Goal: Ask a question: Seek information or help from site administrators or community

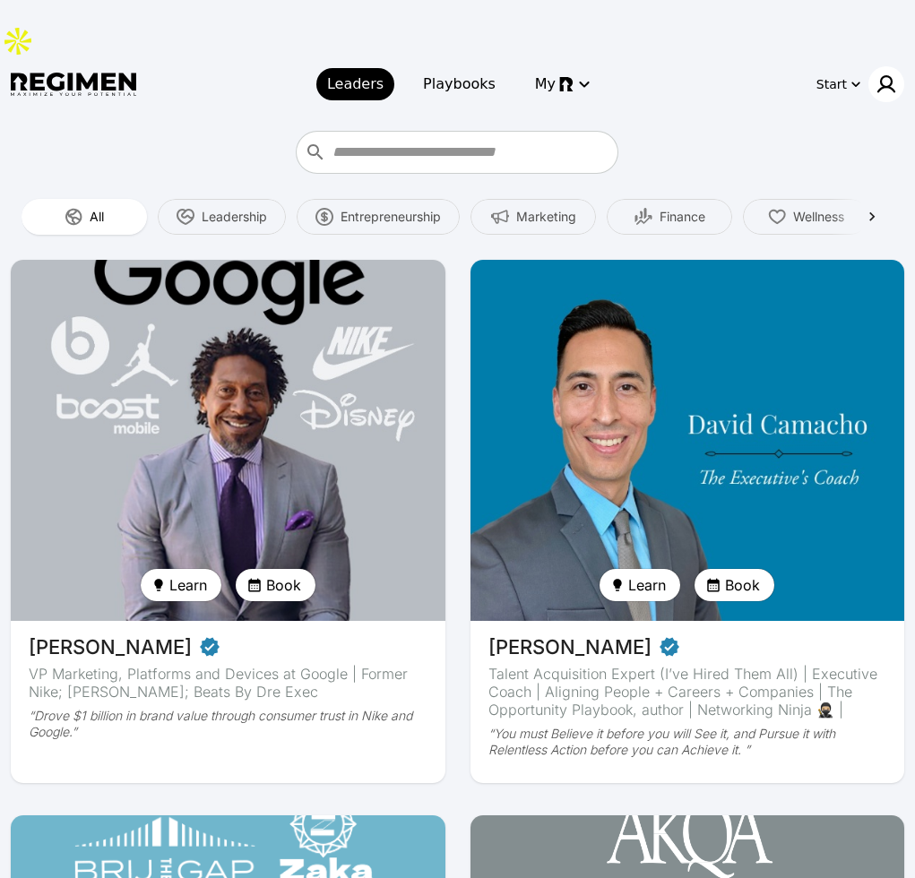
click at [894, 74] on img at bounding box center [887, 85] width 22 height 22
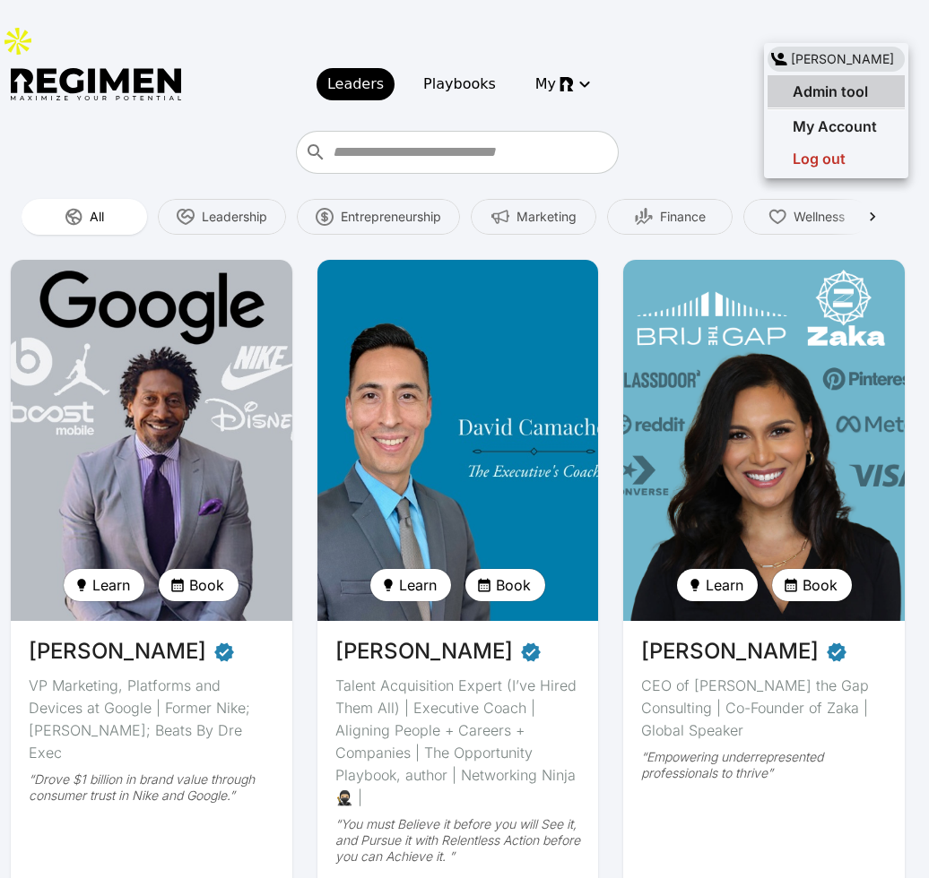
click at [818, 94] on span "Admin tool" at bounding box center [829, 91] width 75 height 18
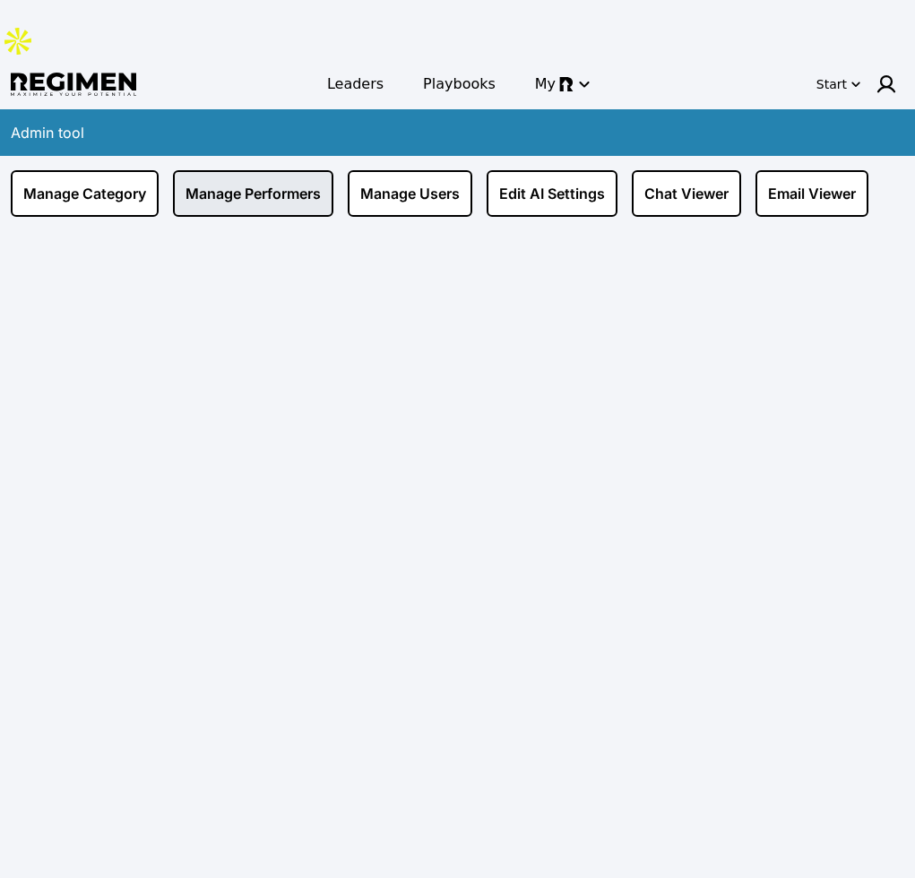
click at [265, 170] on link "Manage Performers" at bounding box center [253, 193] width 160 height 47
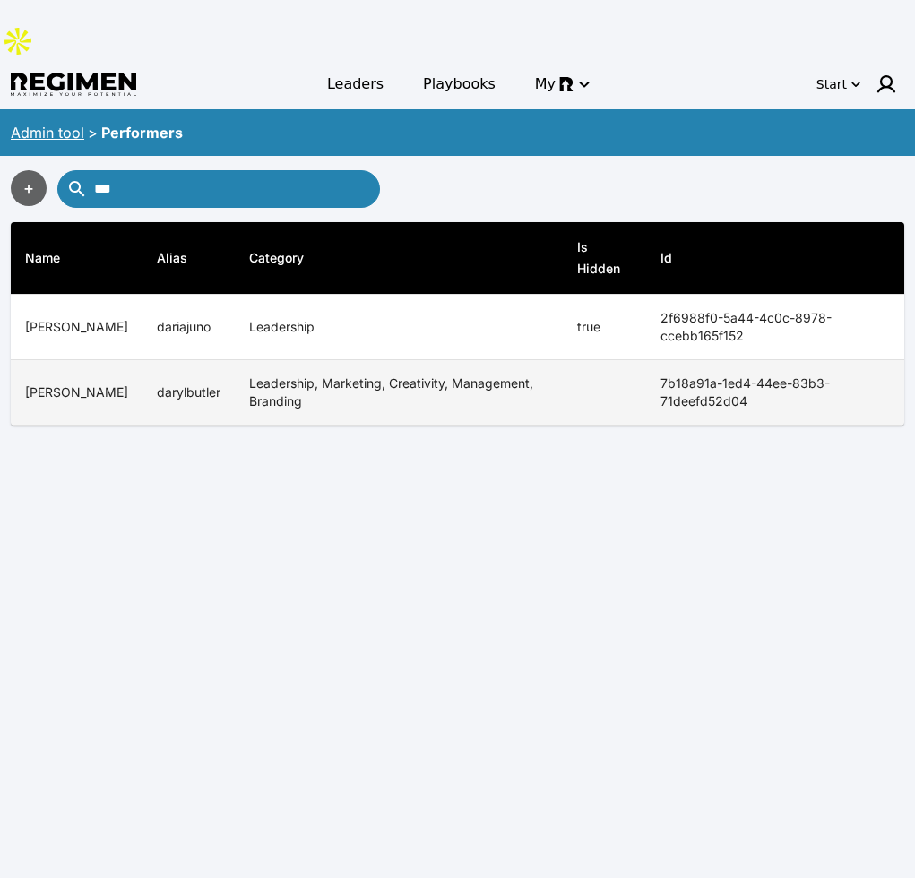
type input "***"
click at [235, 360] on td "Leadership, Marketing, Creativity, Management, Branding" at bounding box center [399, 392] width 328 height 65
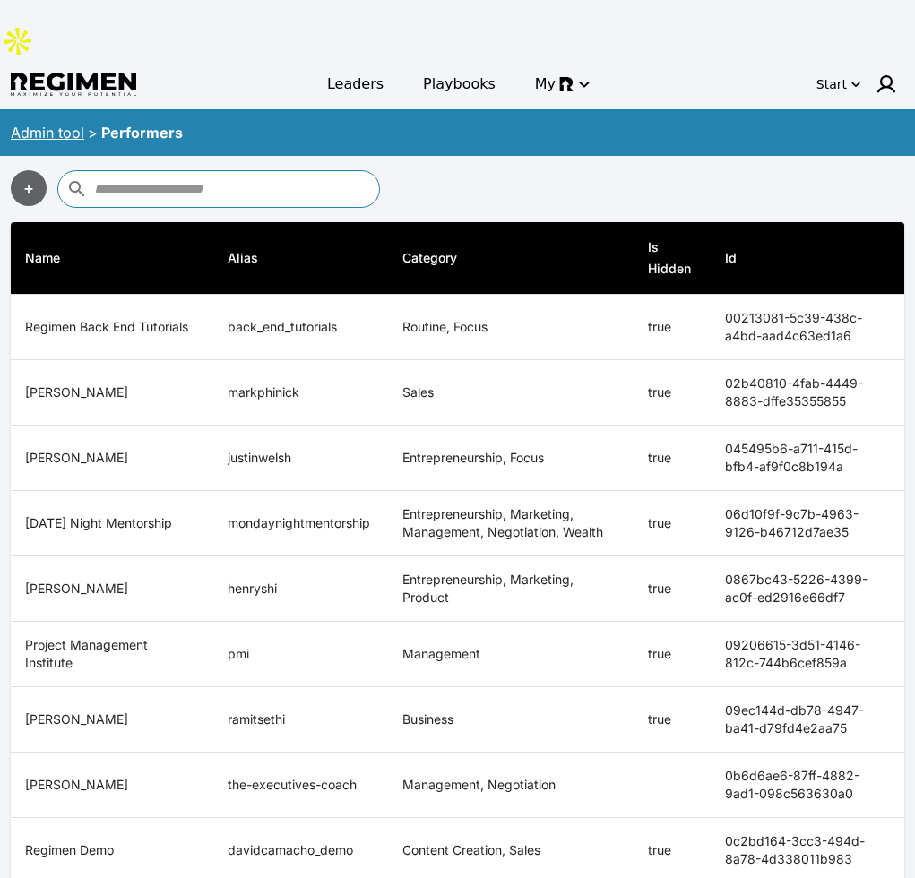
click at [248, 175] on input "text" at bounding box center [234, 189] width 281 height 29
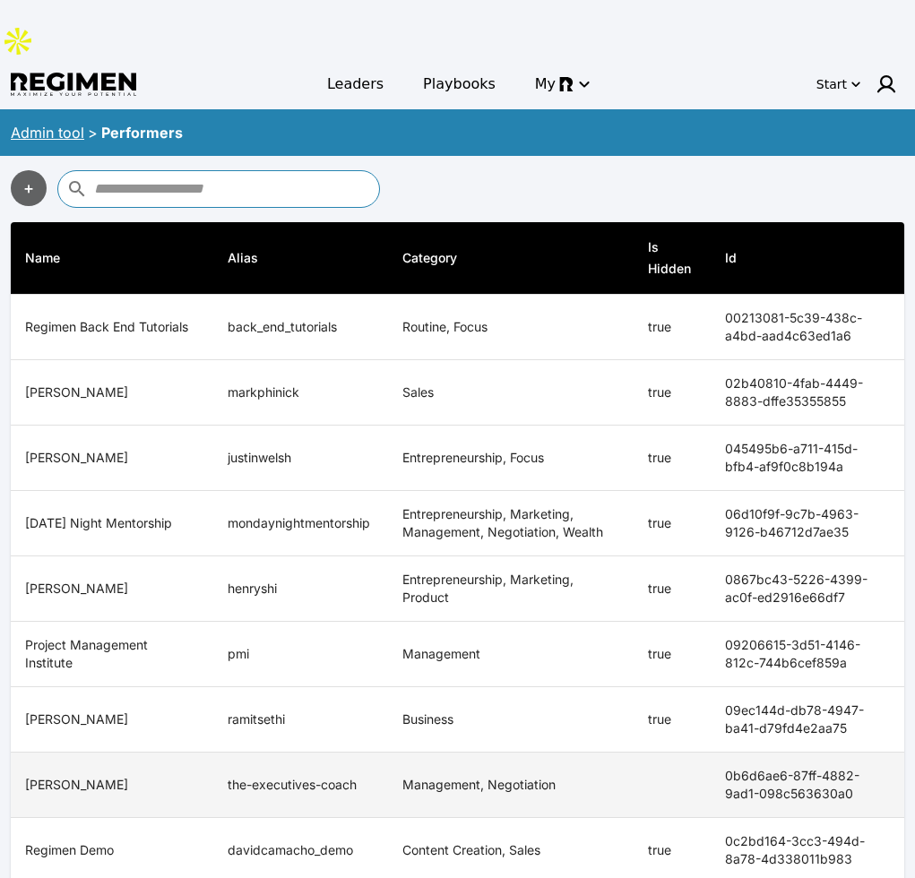
click at [357, 753] on td "the-executives-coach" at bounding box center [300, 785] width 175 height 65
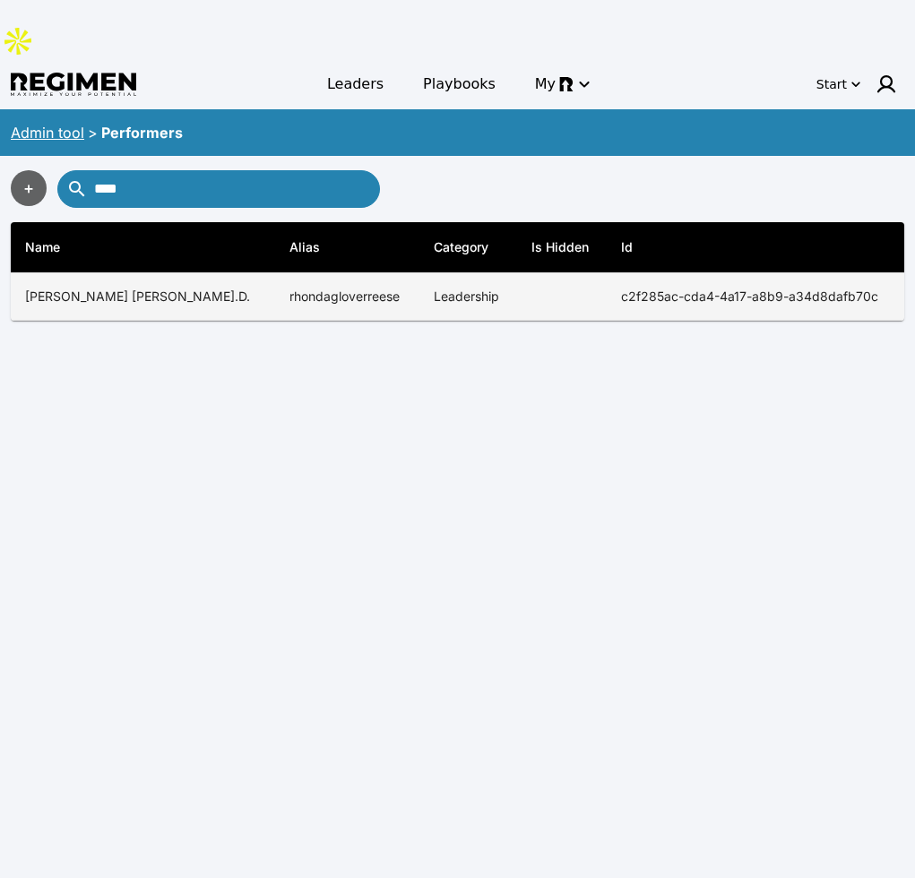
type input "****"
click at [225, 273] on th "[PERSON_NAME] [PERSON_NAME].D." at bounding box center [143, 297] width 264 height 48
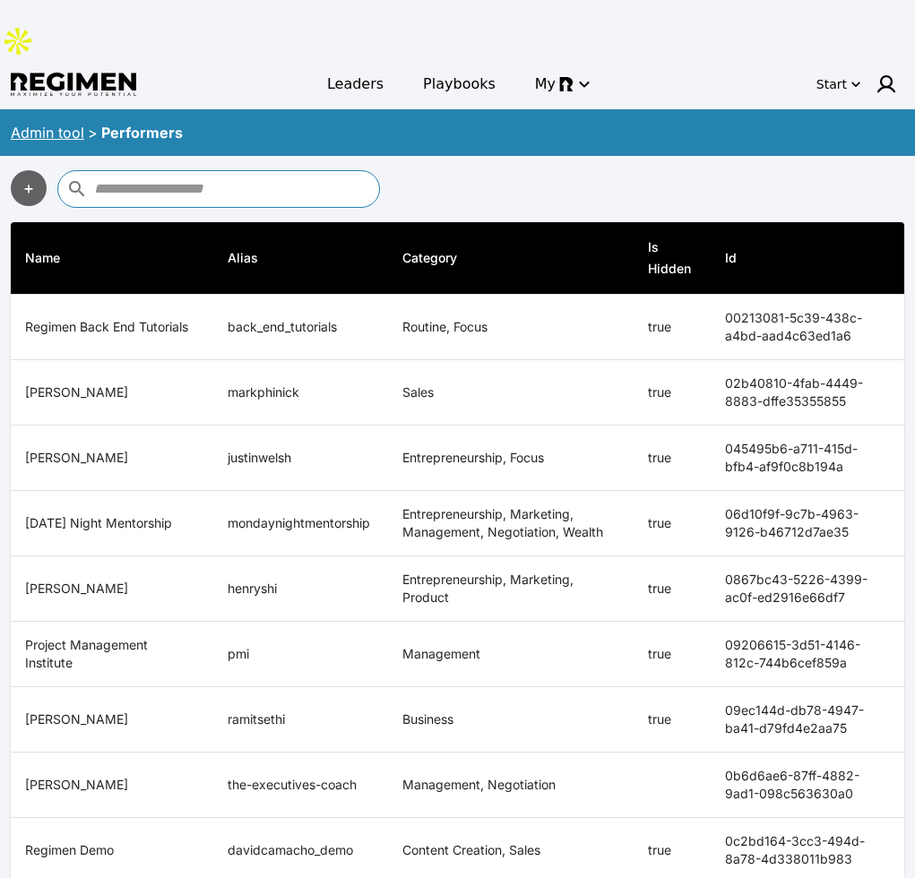
click at [322, 175] on input "text" at bounding box center [234, 189] width 281 height 29
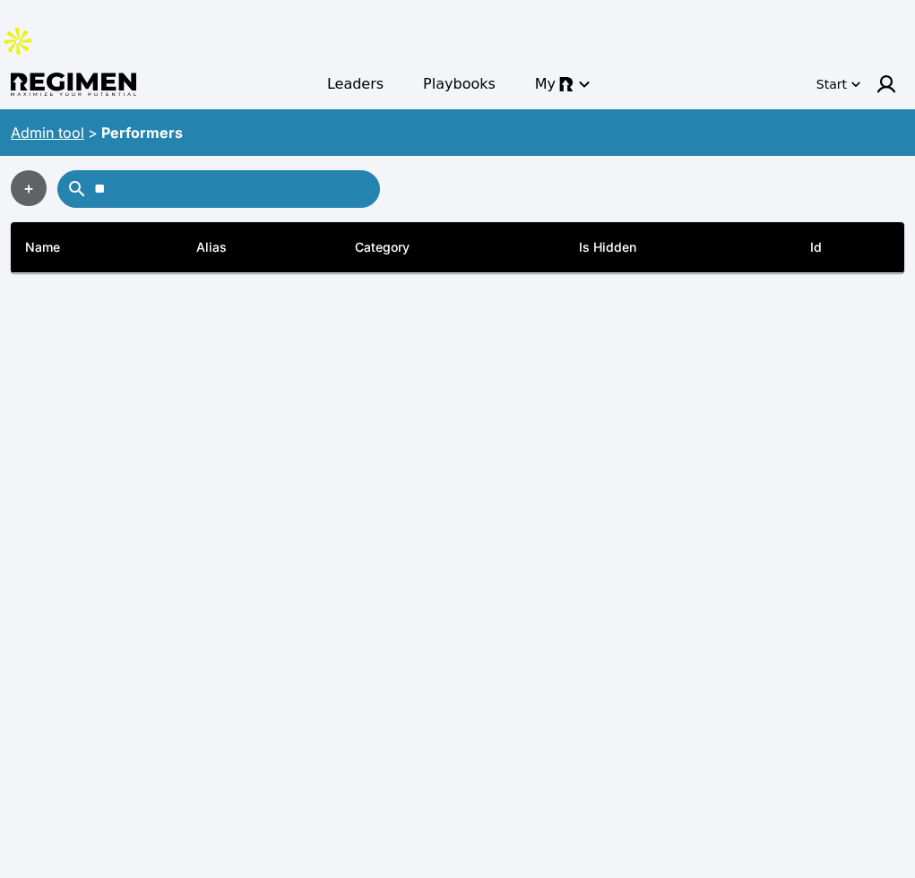
type input "*"
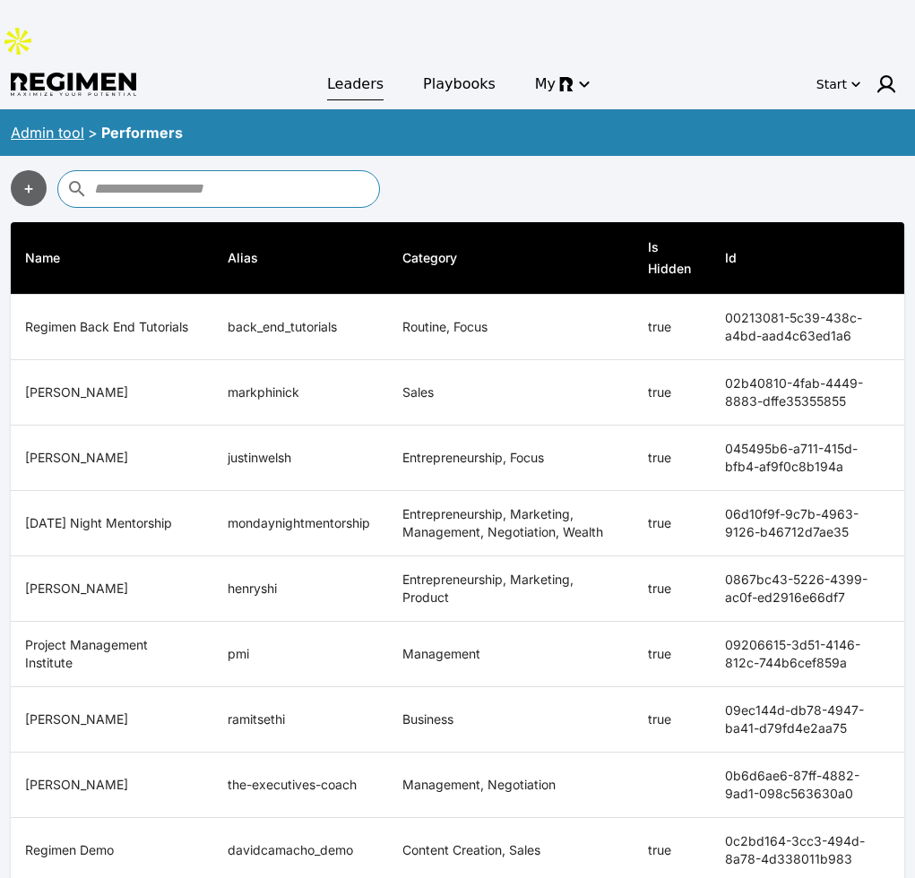
click at [366, 74] on span "Leaders" at bounding box center [355, 85] width 56 height 22
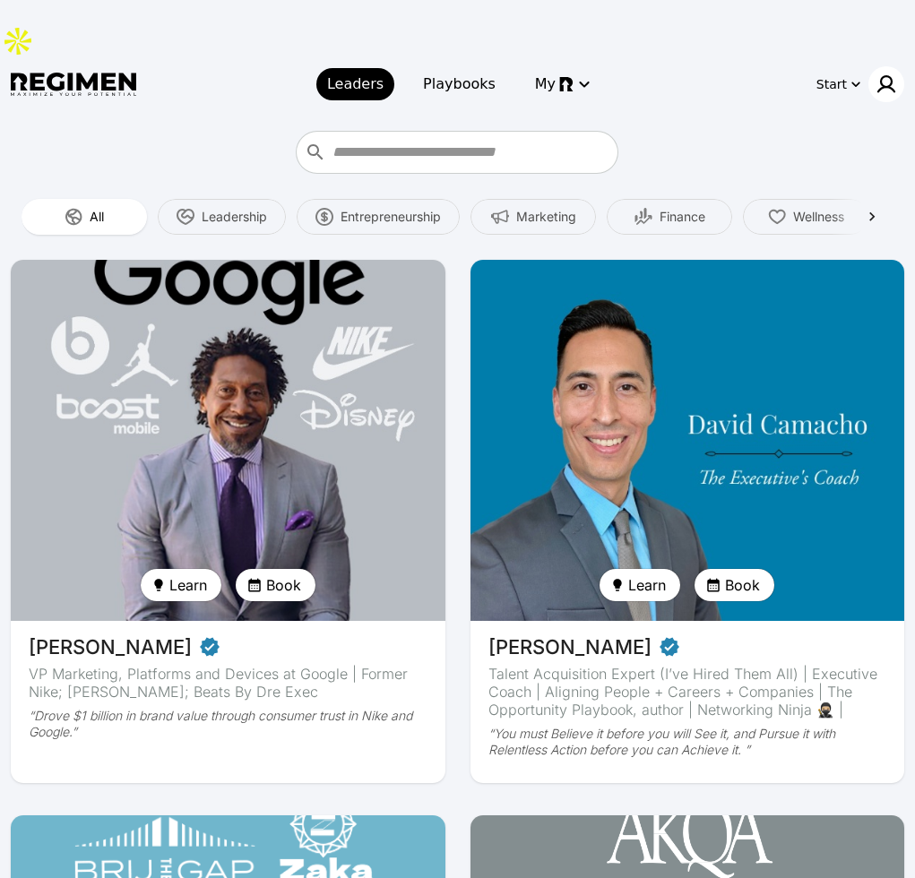
click at [890, 74] on img at bounding box center [887, 85] width 22 height 22
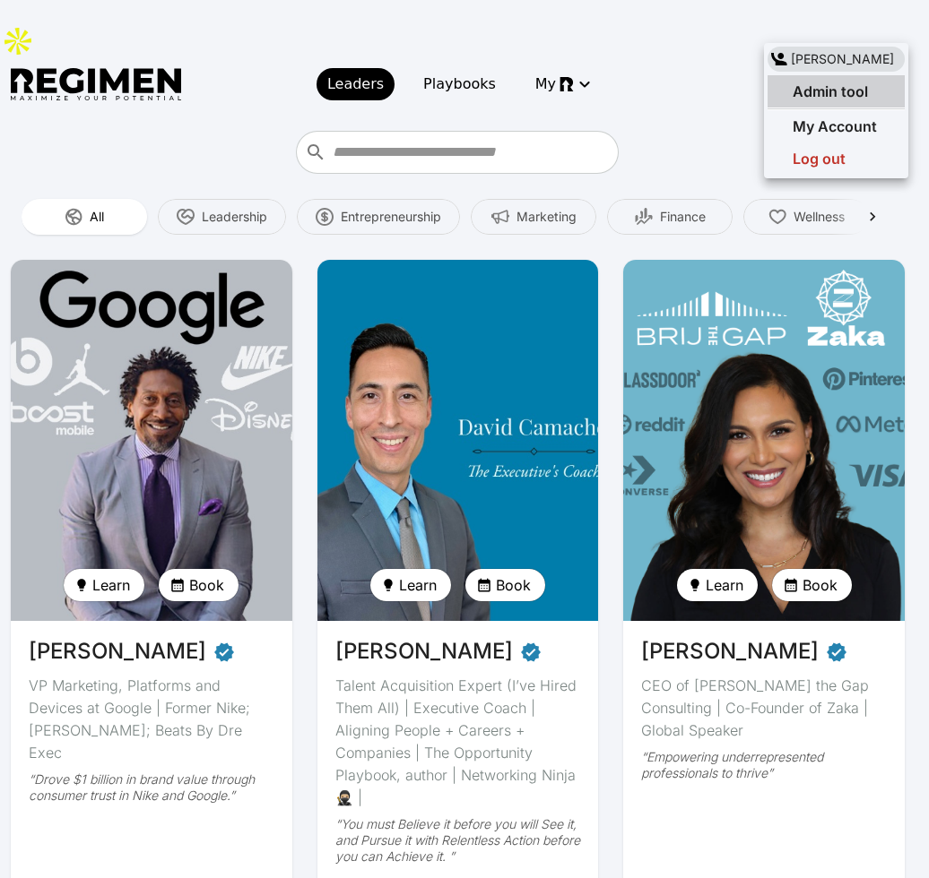
click at [840, 97] on span "Admin tool" at bounding box center [829, 91] width 75 height 18
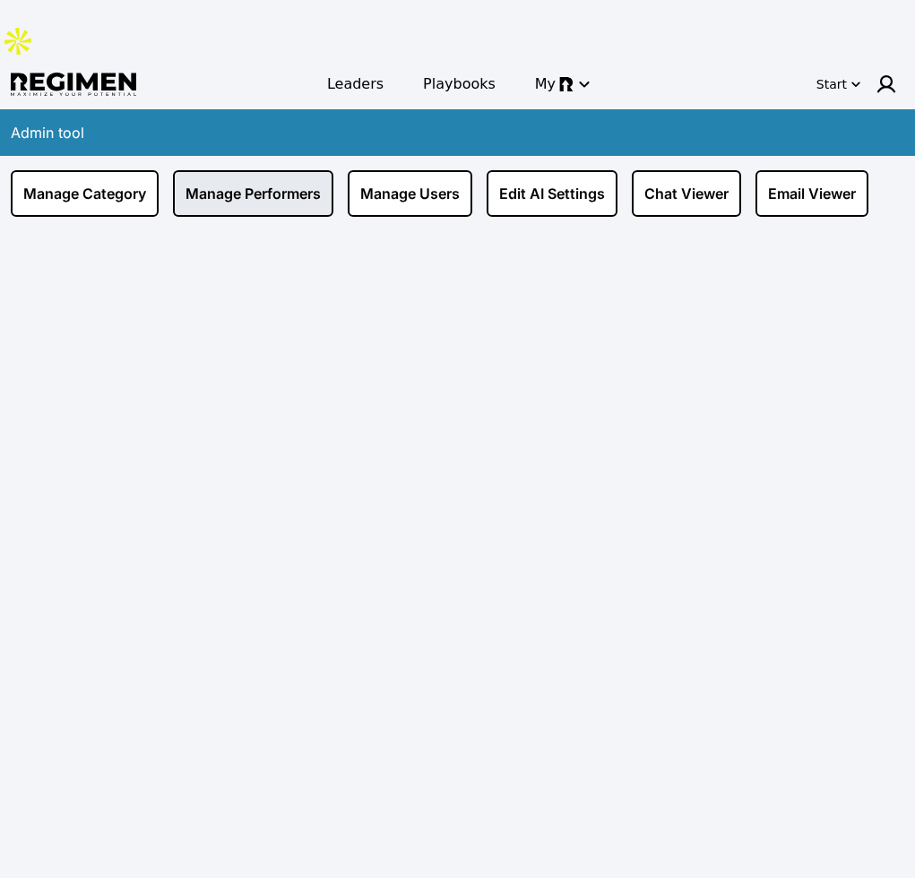
click at [280, 170] on link "Manage Performers" at bounding box center [253, 193] width 160 height 47
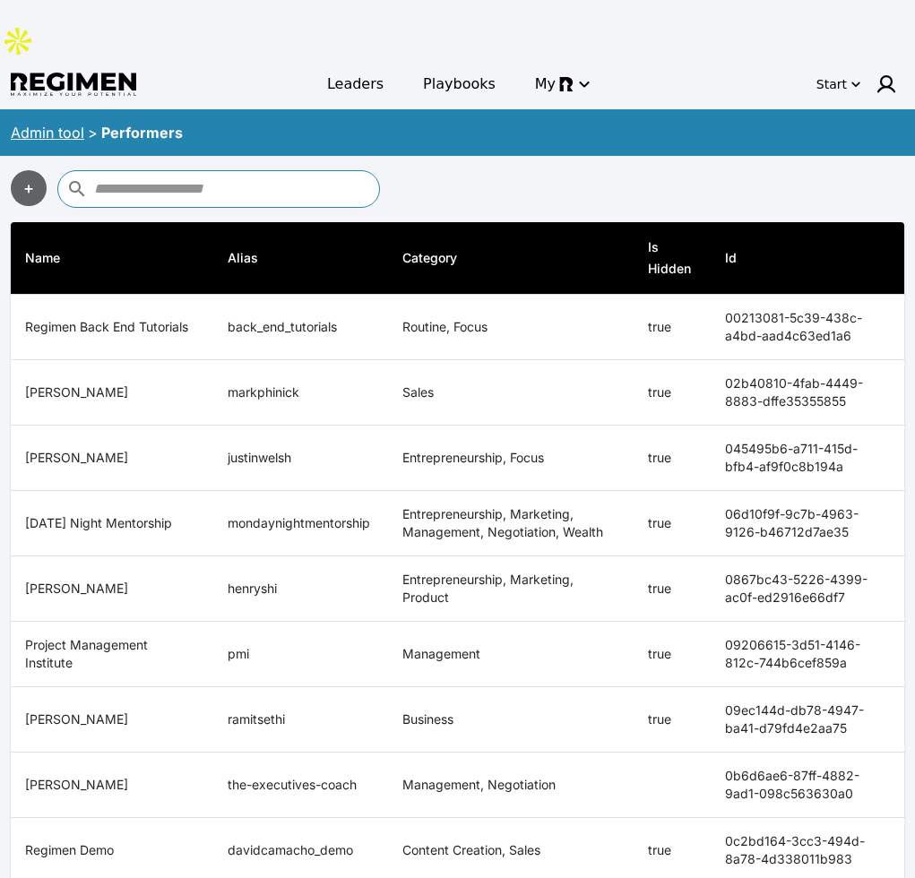
click at [292, 175] on input "text" at bounding box center [234, 189] width 281 height 29
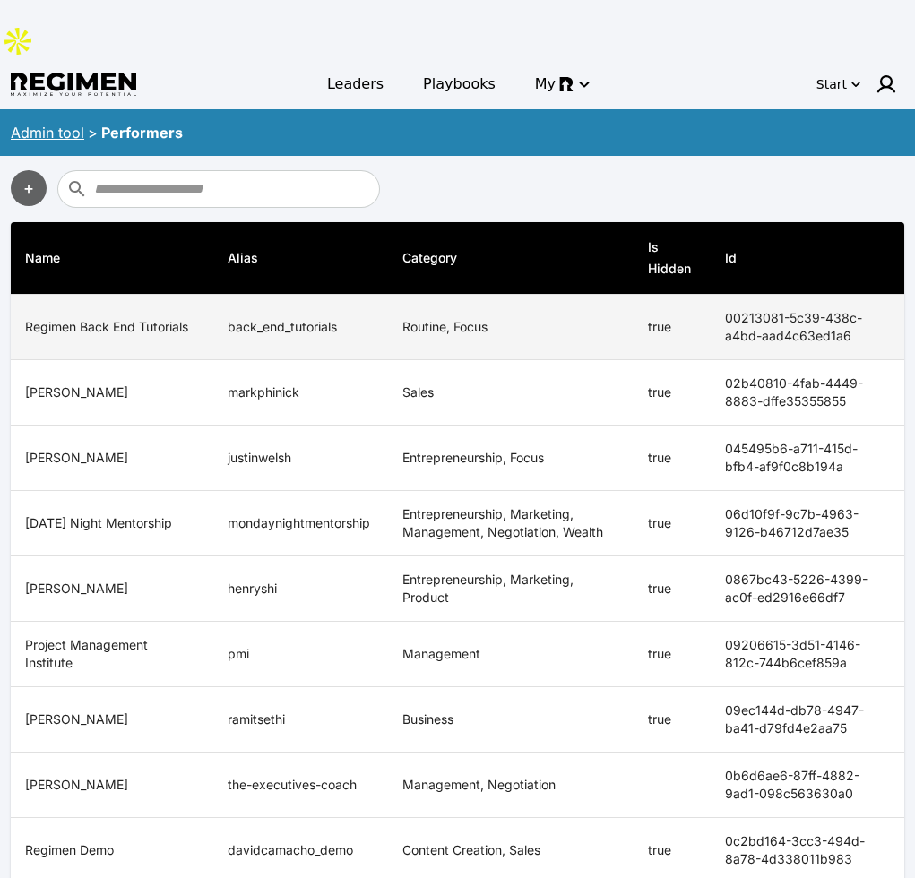
click at [284, 295] on td "back_end_tutorials" at bounding box center [300, 327] width 175 height 65
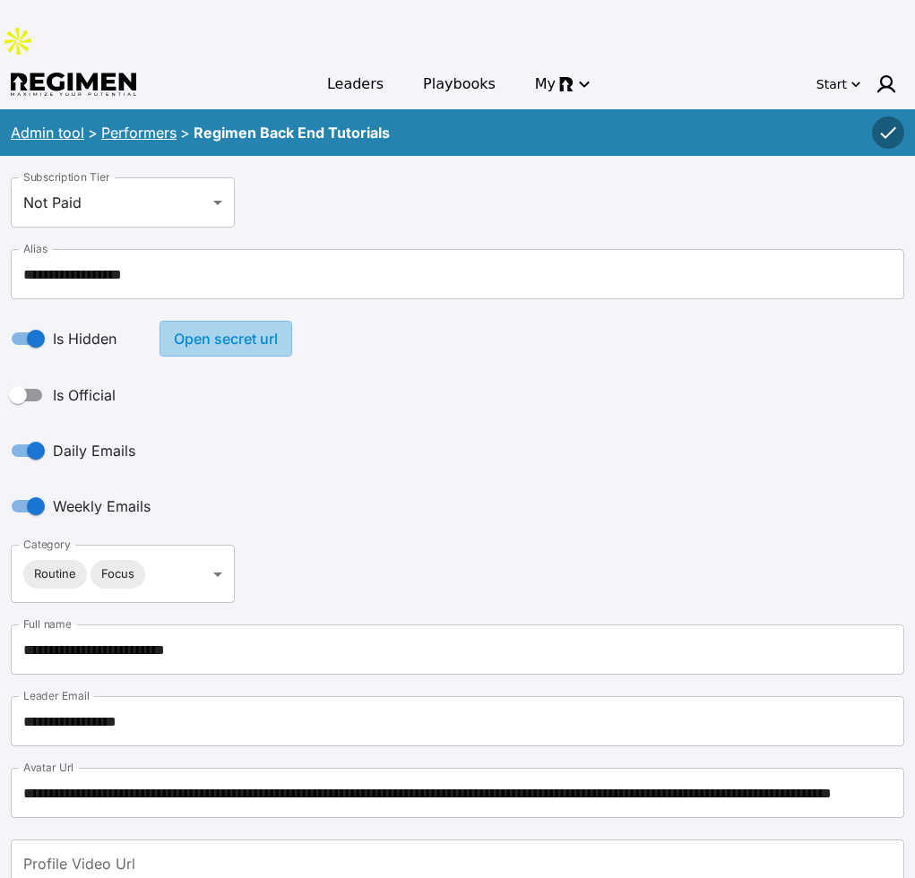
click at [229, 321] on button "Open secret url" at bounding box center [226, 339] width 133 height 36
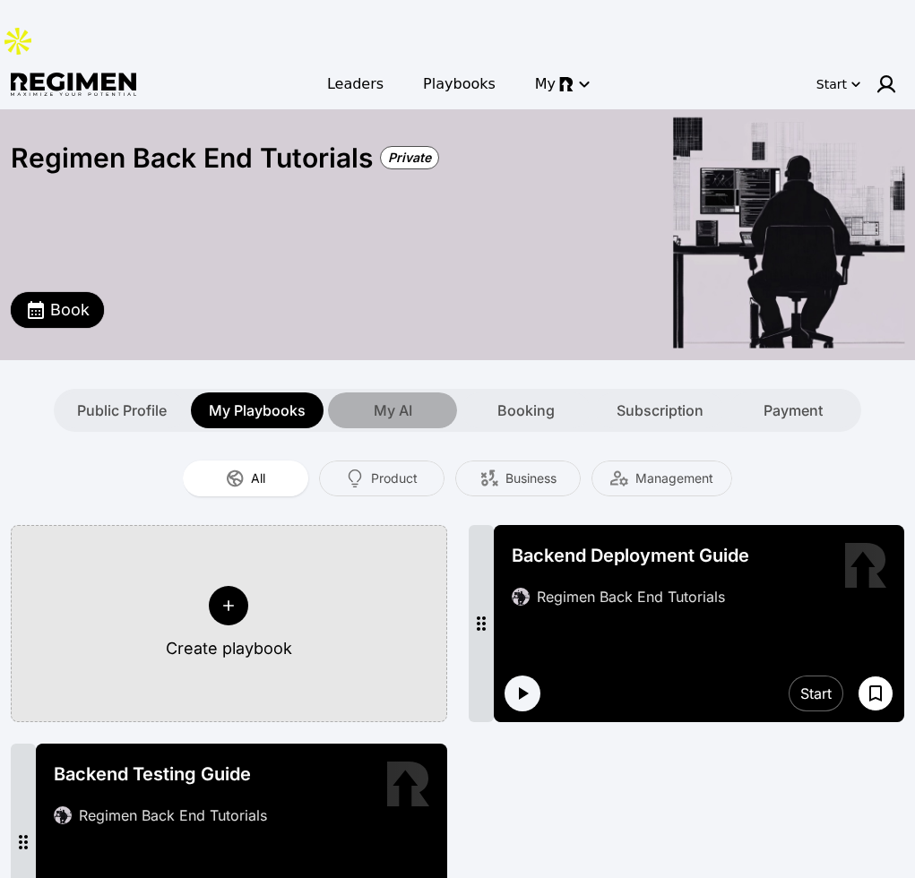
click at [395, 400] on span "My AI" at bounding box center [393, 411] width 39 height 22
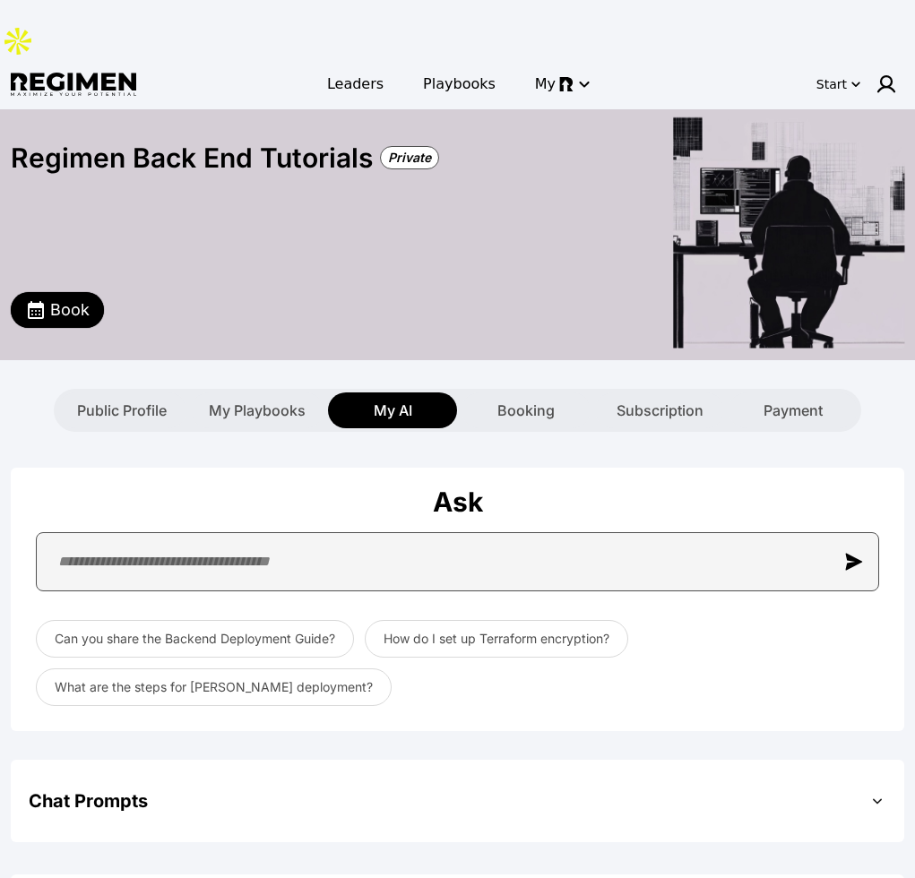
click at [278, 532] on input "text" at bounding box center [457, 561] width 843 height 59
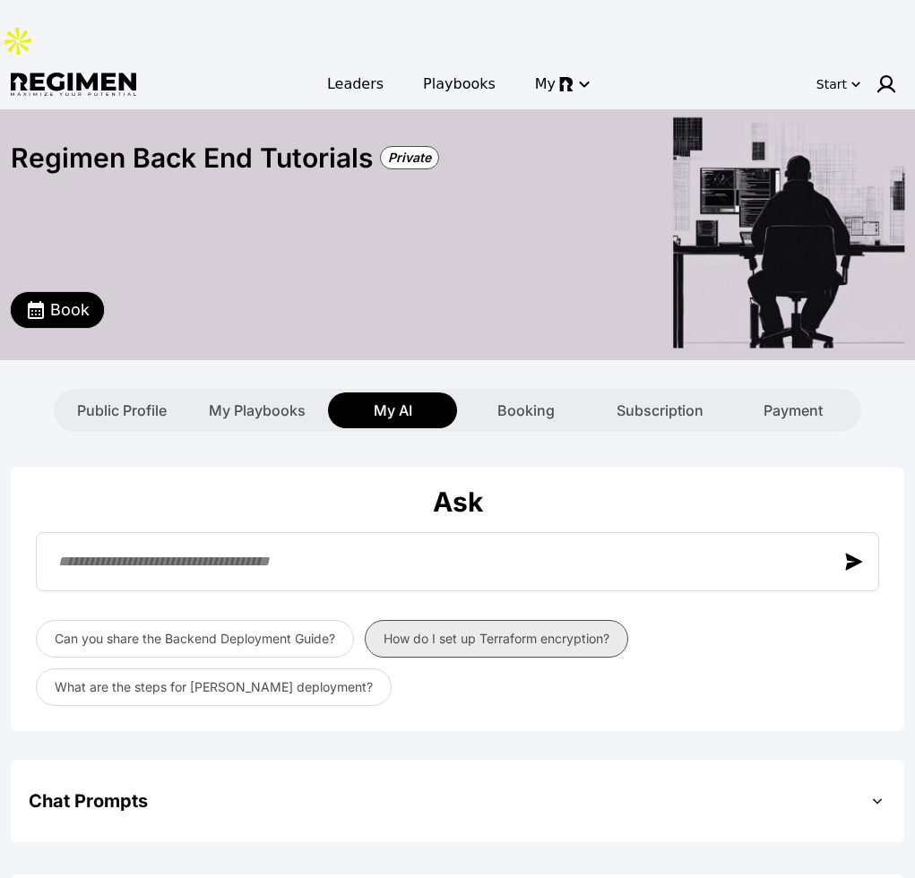
click at [551, 620] on button "How do I set up Terraform encryption?" at bounding box center [497, 639] width 264 height 38
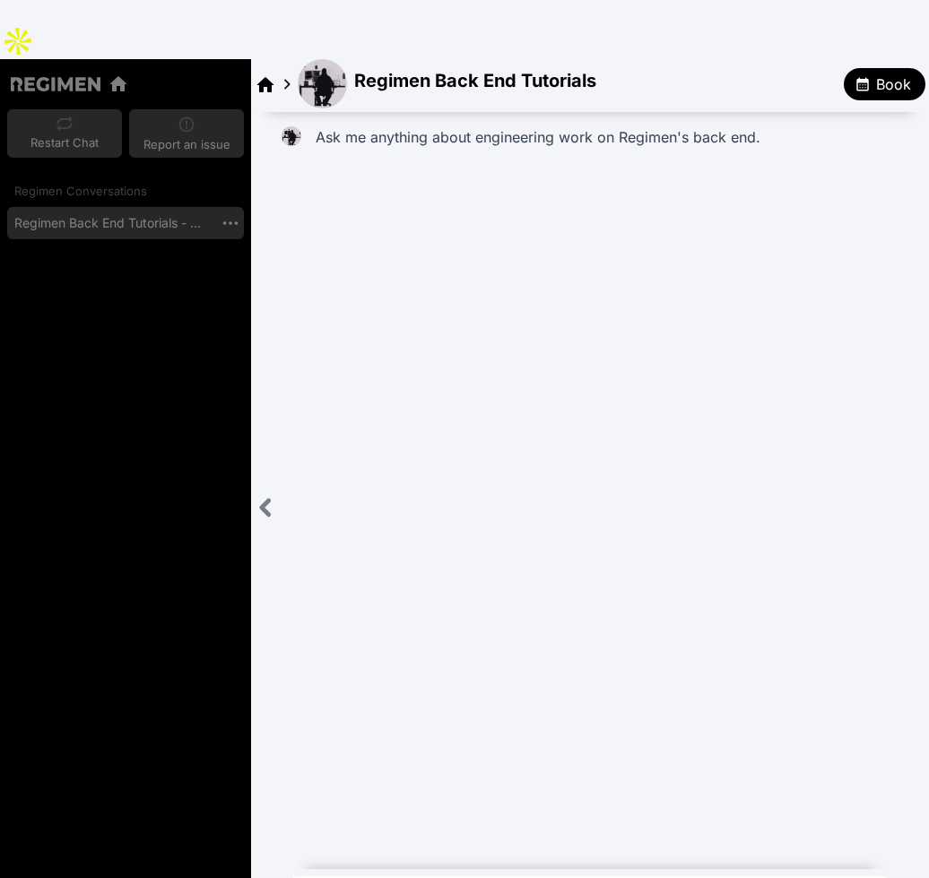
click at [255, 489] on div "Close sidebar" at bounding box center [266, 507] width 30 height 37
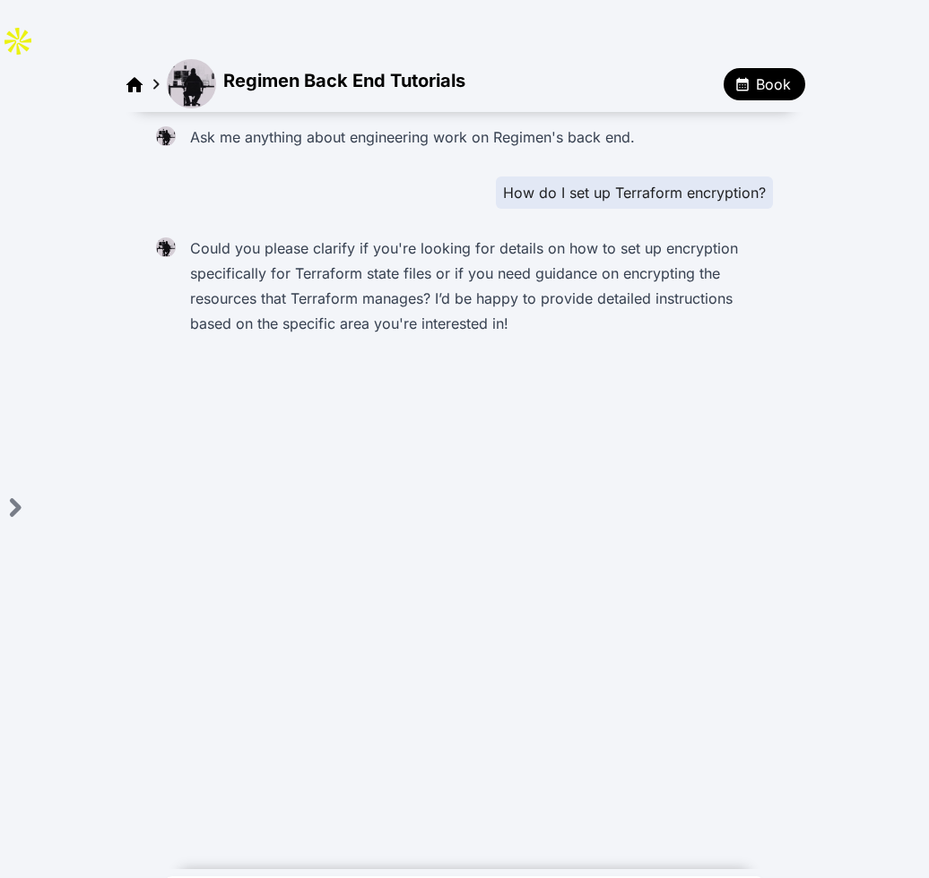
click at [185, 59] on img at bounding box center [191, 83] width 49 height 49
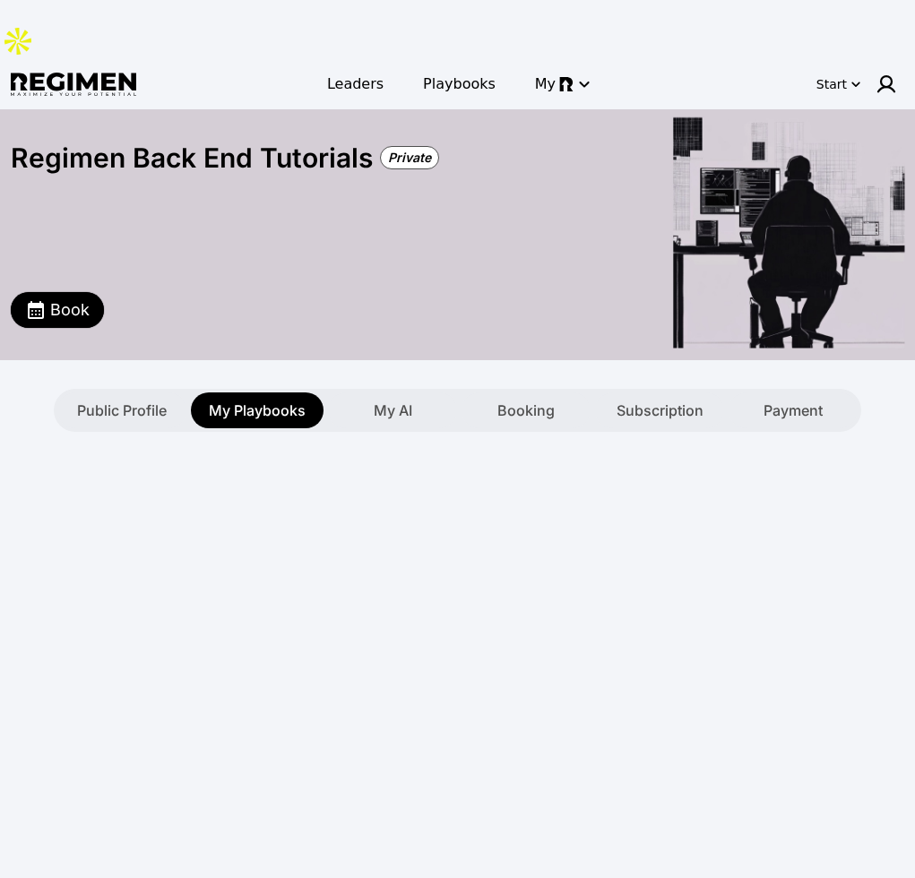
type textarea "**********"
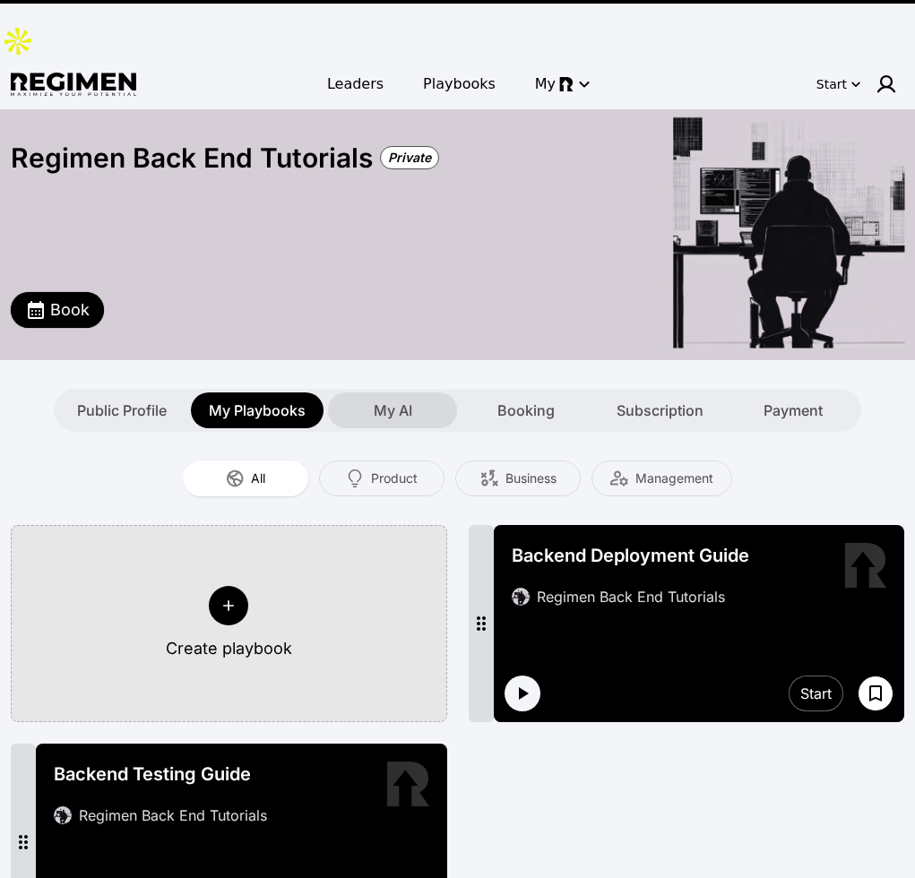
click at [394, 400] on span "My AI" at bounding box center [393, 411] width 39 height 22
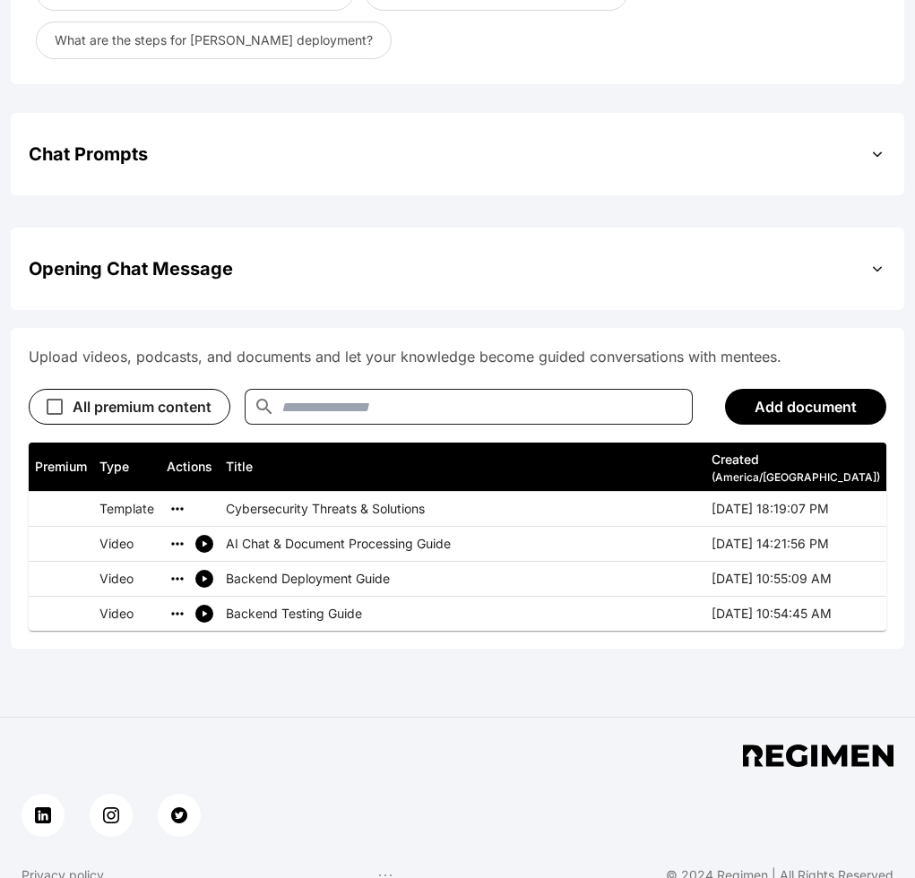
scroll to position [647, 0]
click at [202, 539] on icon "simple table" at bounding box center [204, 544] width 11 height 11
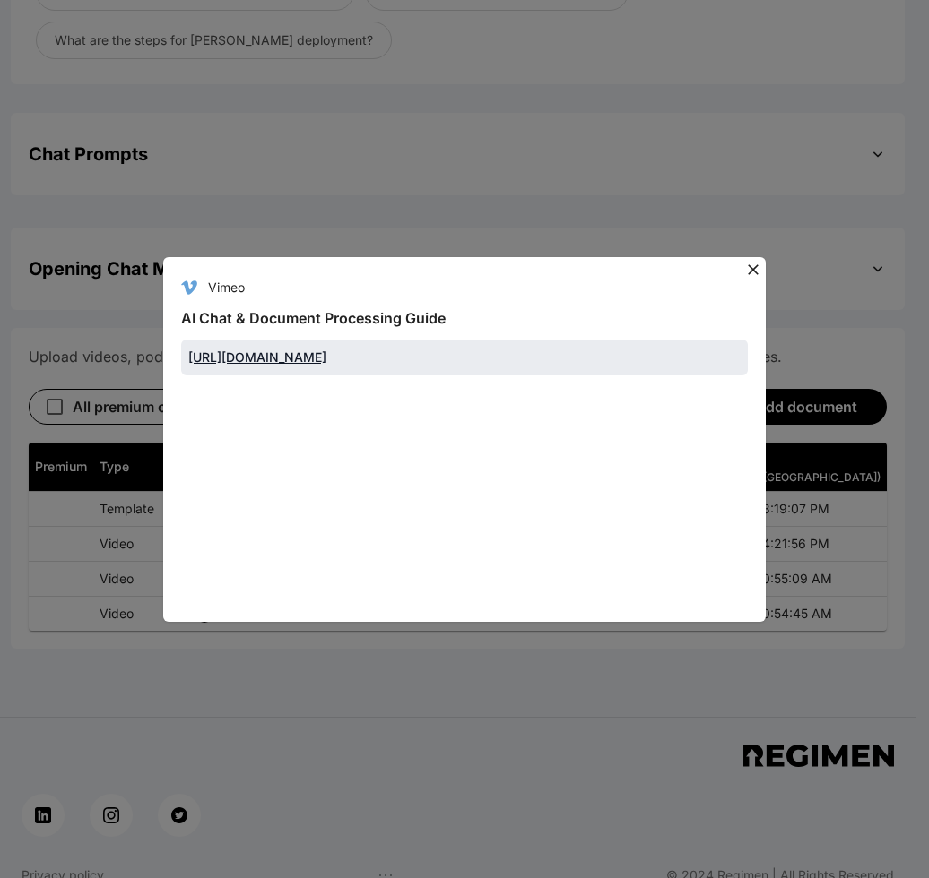
click at [472, 156] on div "Vimeo AI Chat & Document Processing Guide [URL][DOMAIN_NAME]" at bounding box center [464, 439] width 929 height 878
click at [755, 261] on icon at bounding box center [753, 270] width 18 height 18
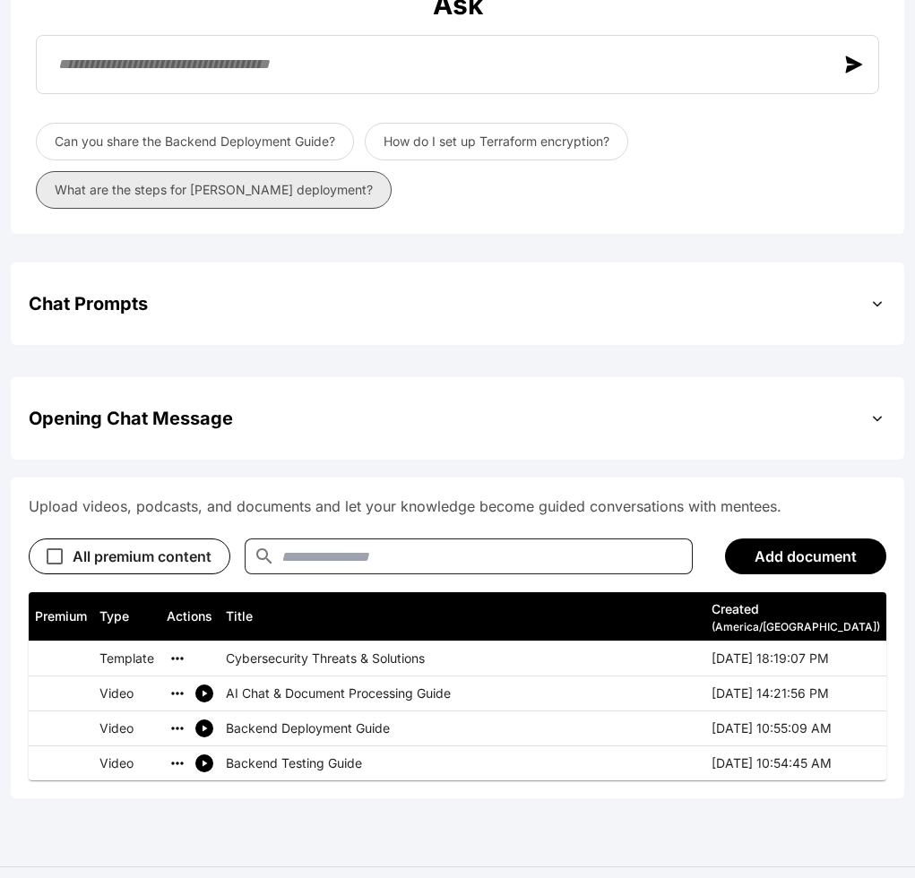
scroll to position [465, 0]
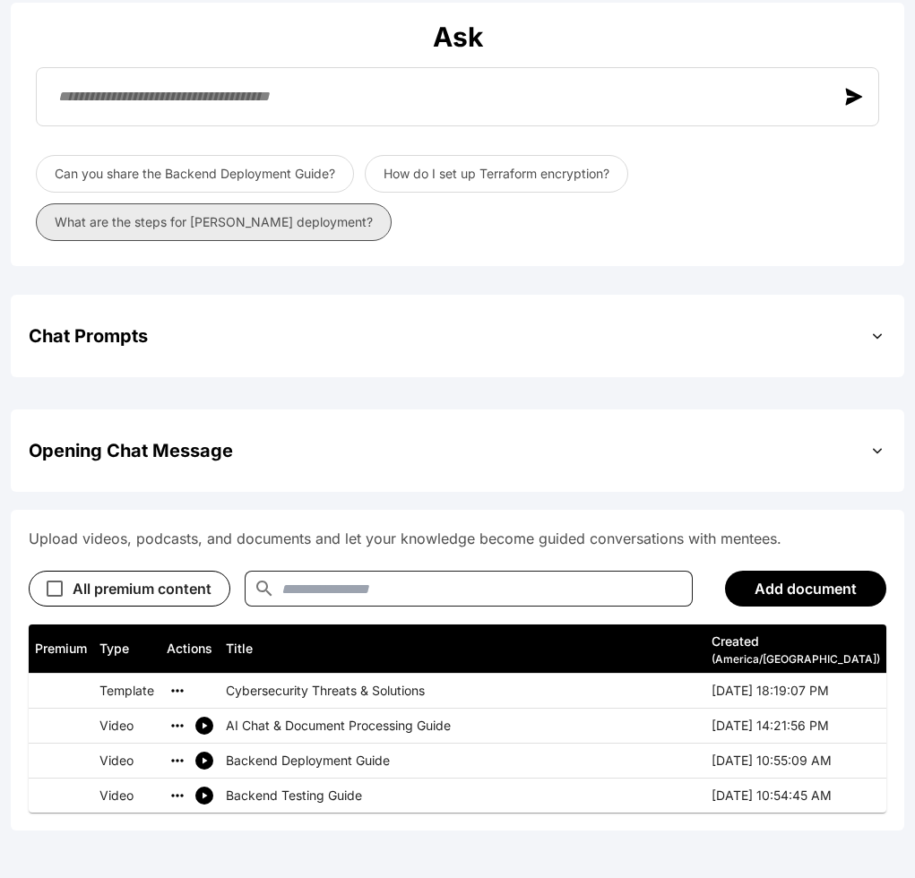
click at [216, 203] on button "What are the steps for [PERSON_NAME] deployment?" at bounding box center [214, 222] width 356 height 38
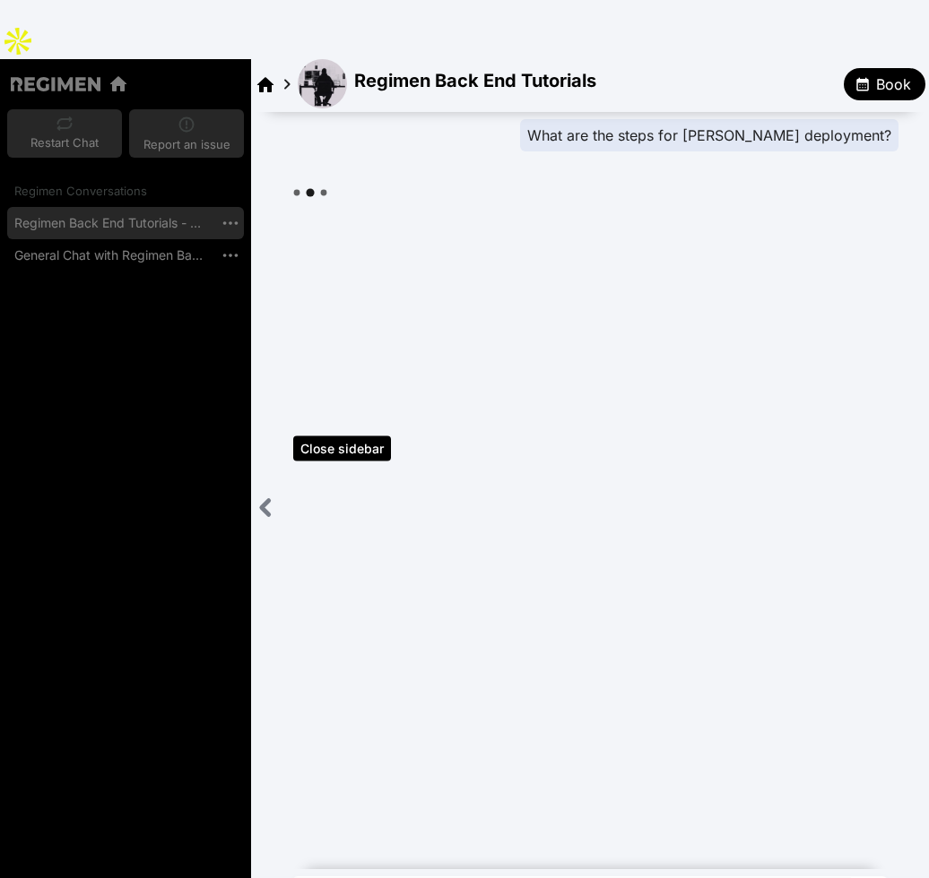
click at [263, 501] on icon "Close sidebar" at bounding box center [265, 508] width 7 height 14
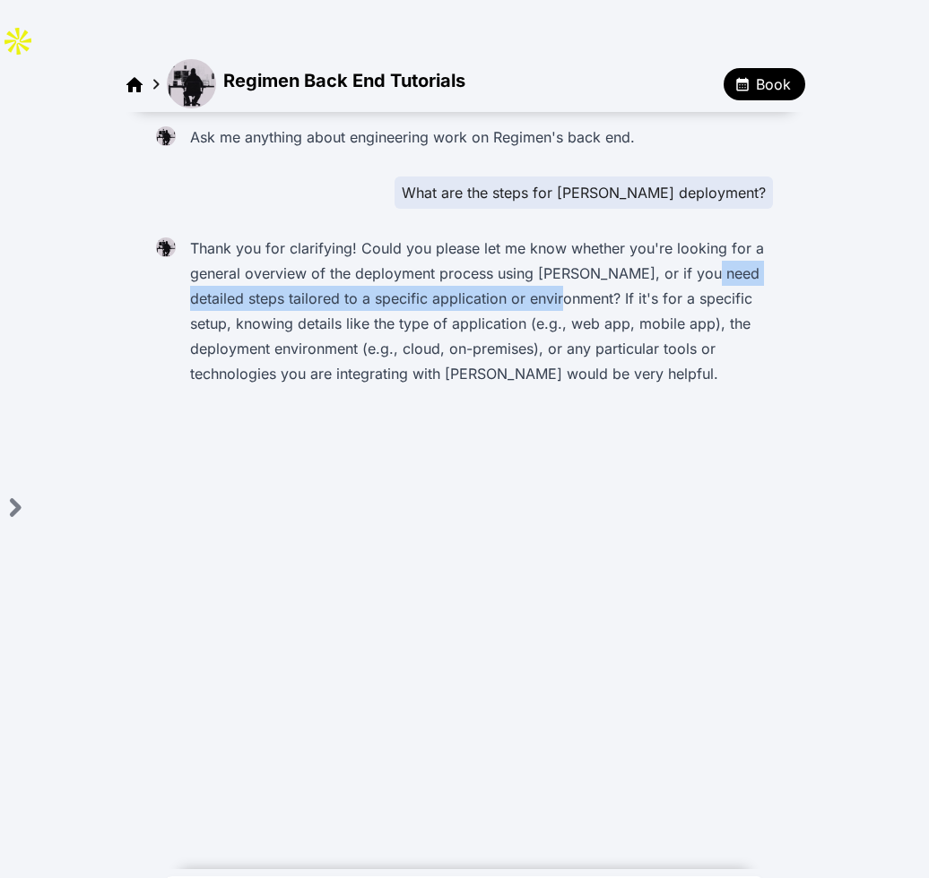
drag, startPoint x: 694, startPoint y: 218, endPoint x: 552, endPoint y: 243, distance: 143.8
click at [552, 243] on p "Thank you for clarifying! Could you please let me know whether you're looking f…" at bounding box center [477, 311] width 575 height 151
copy p "detailed steps tailored to a specific application or environment"
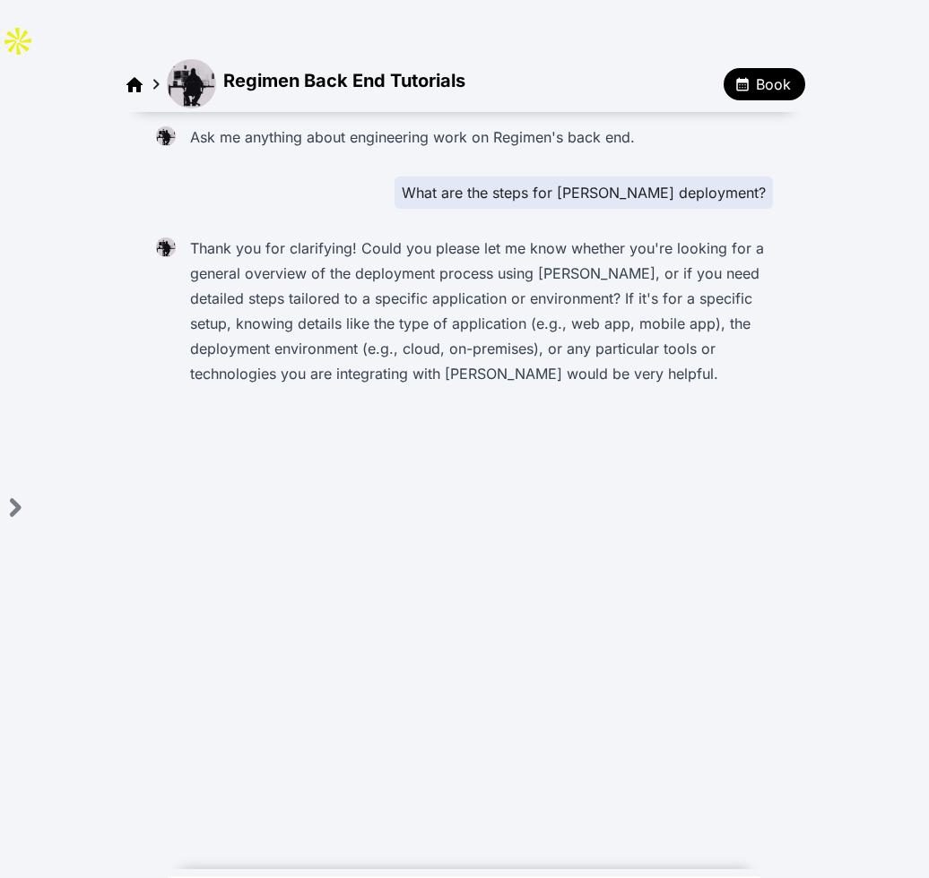
paste textarea "**********"
type textarea "**********"
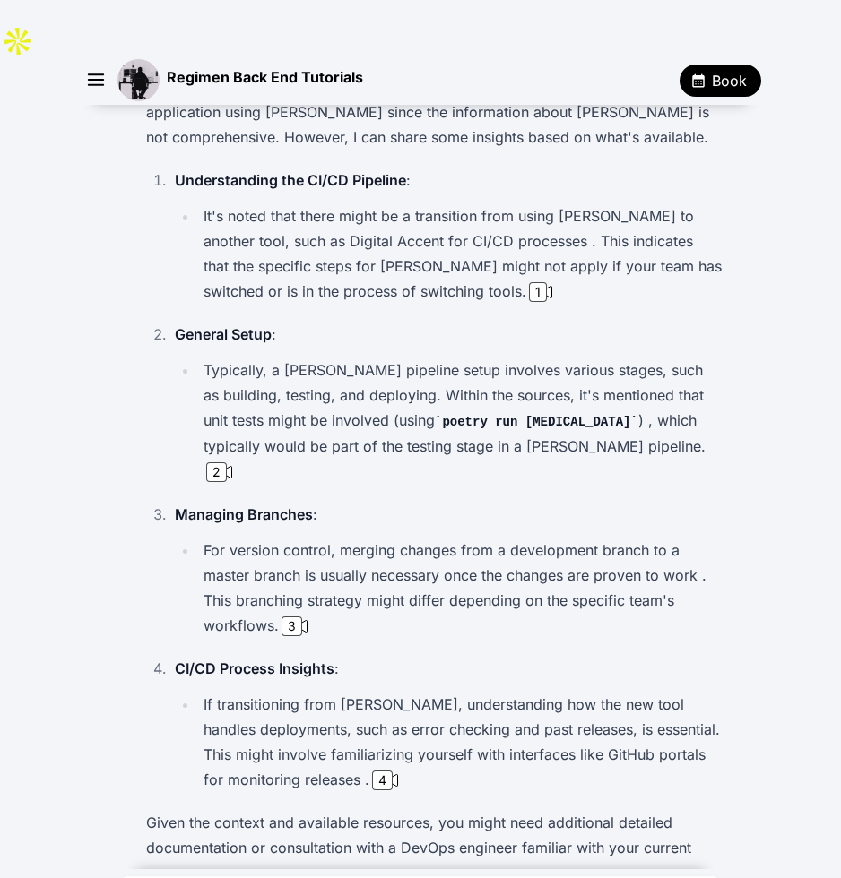
scroll to position [152, 0]
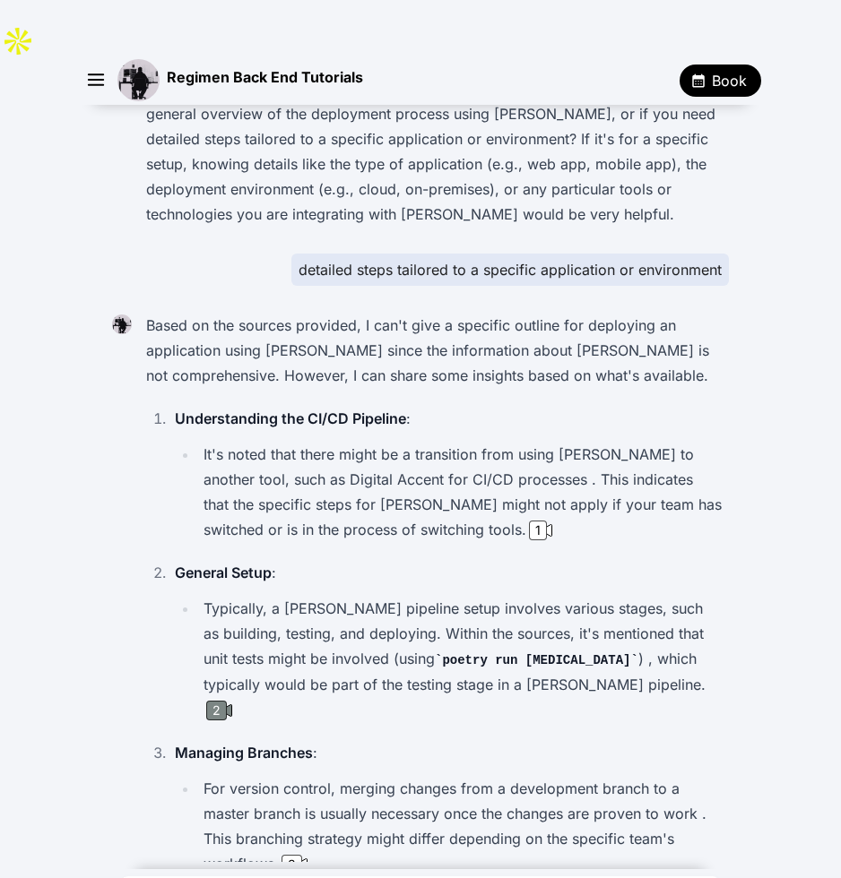
click at [235, 701] on div "2" at bounding box center [218, 711] width 31 height 20
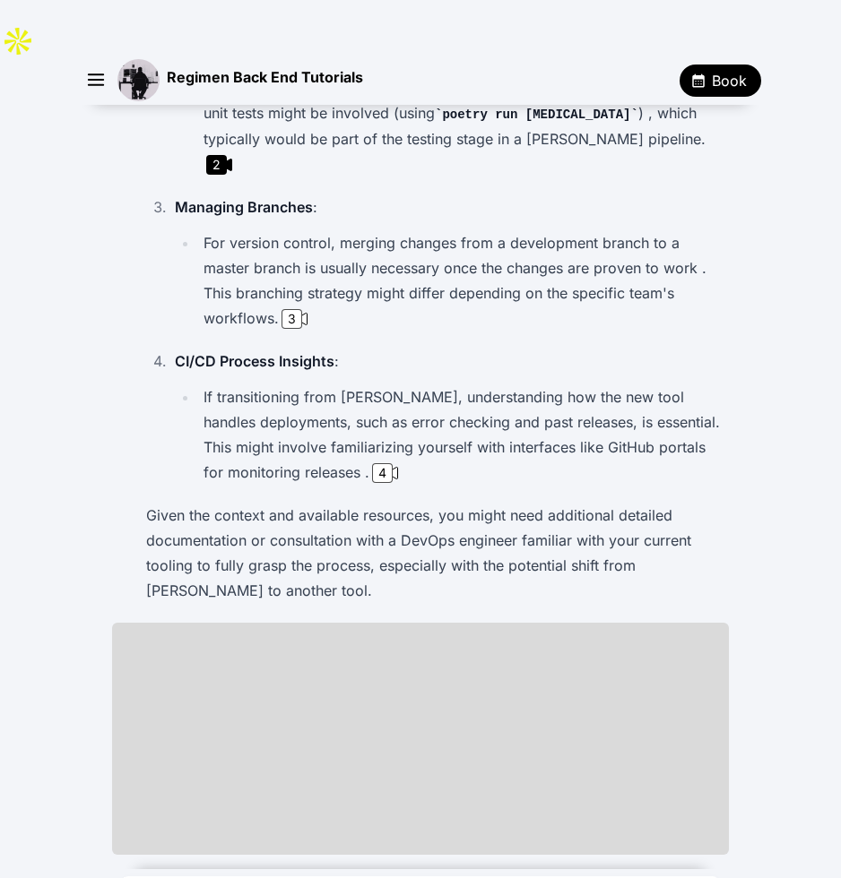
scroll to position [699, 0]
click at [372, 463] on div "4" at bounding box center [382, 473] width 21 height 20
click at [295, 308] on div "3" at bounding box center [291, 318] width 21 height 20
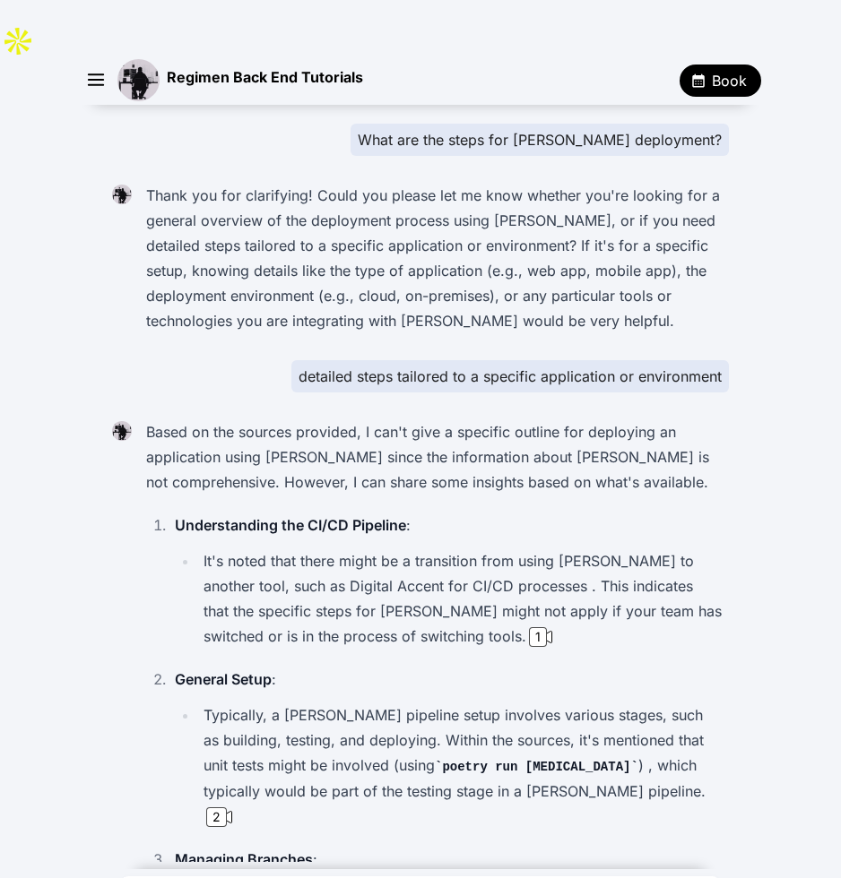
scroll to position [0, 0]
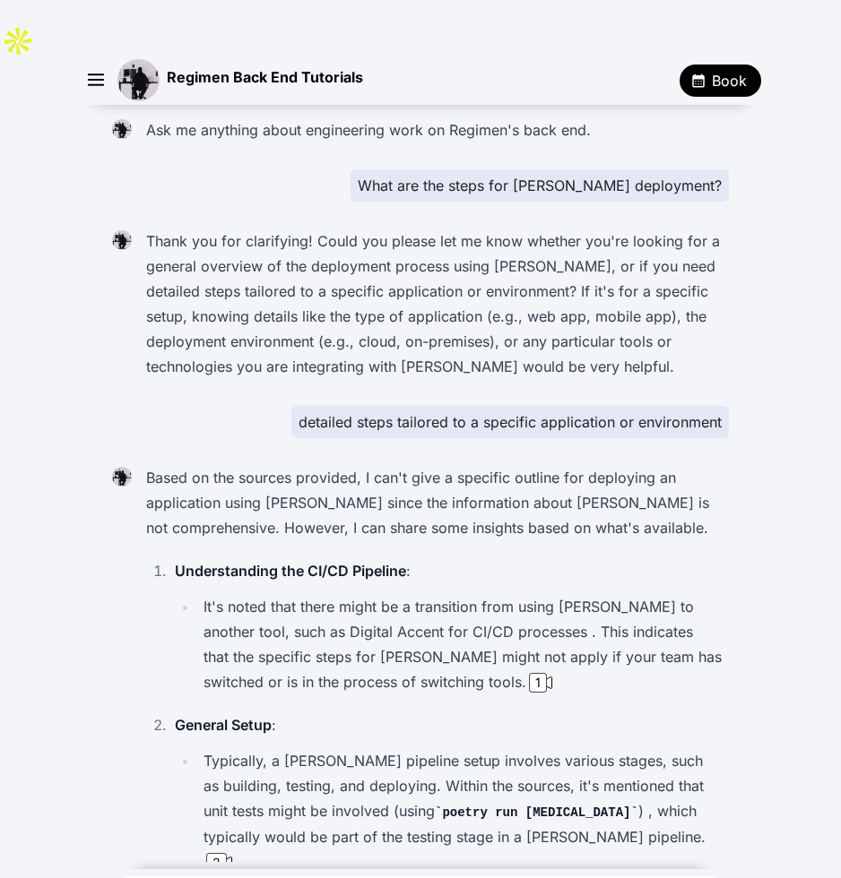
click at [132, 59] on img at bounding box center [138, 80] width 42 height 42
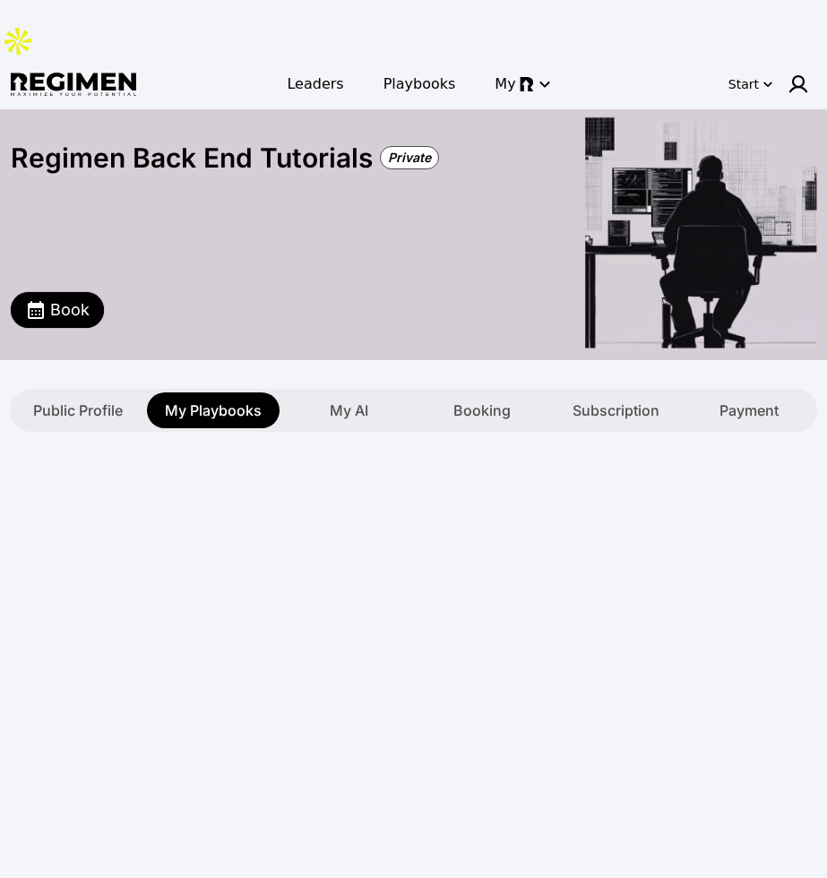
type textarea "**********"
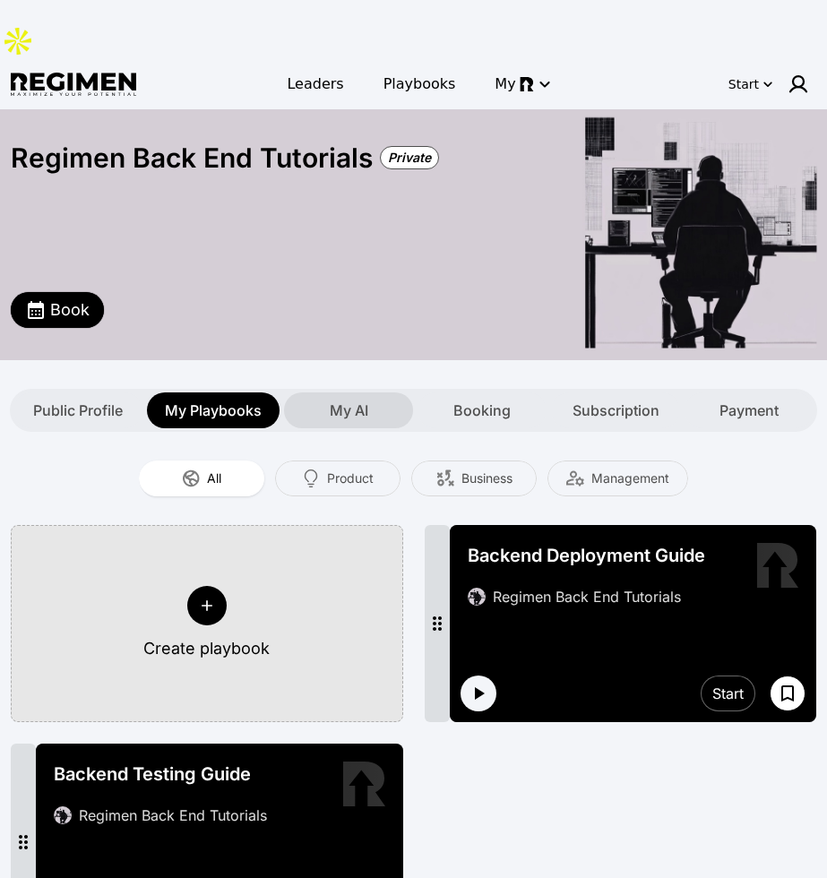
click at [346, 400] on span "My AI" at bounding box center [349, 411] width 39 height 22
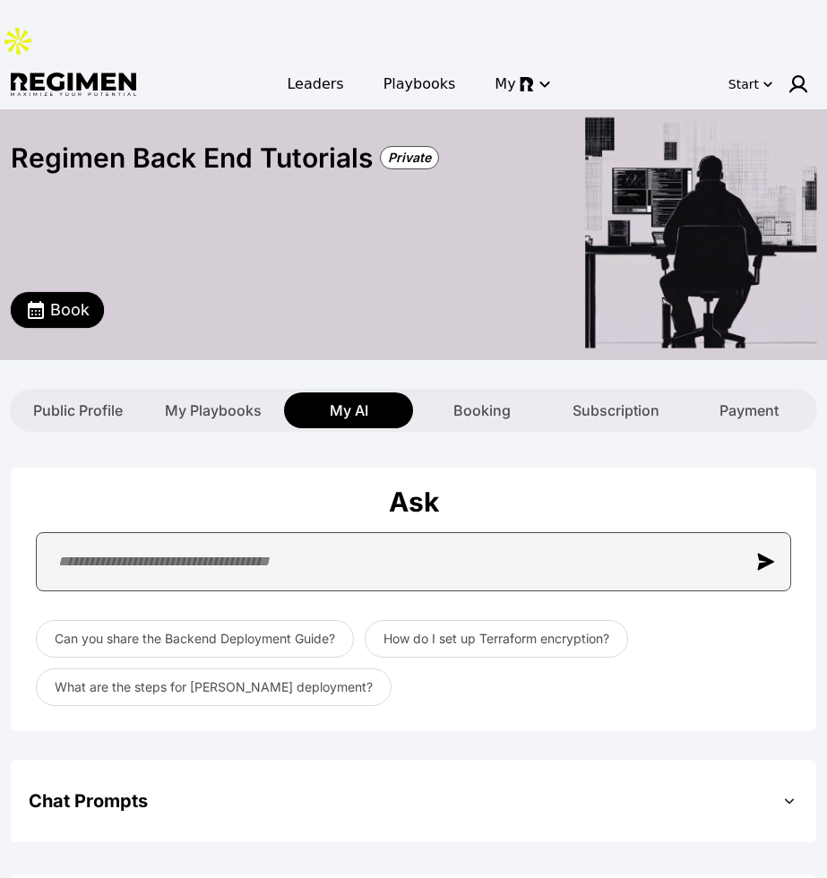
click at [291, 532] on input "text" at bounding box center [414, 561] width 756 height 59
type input "**********"
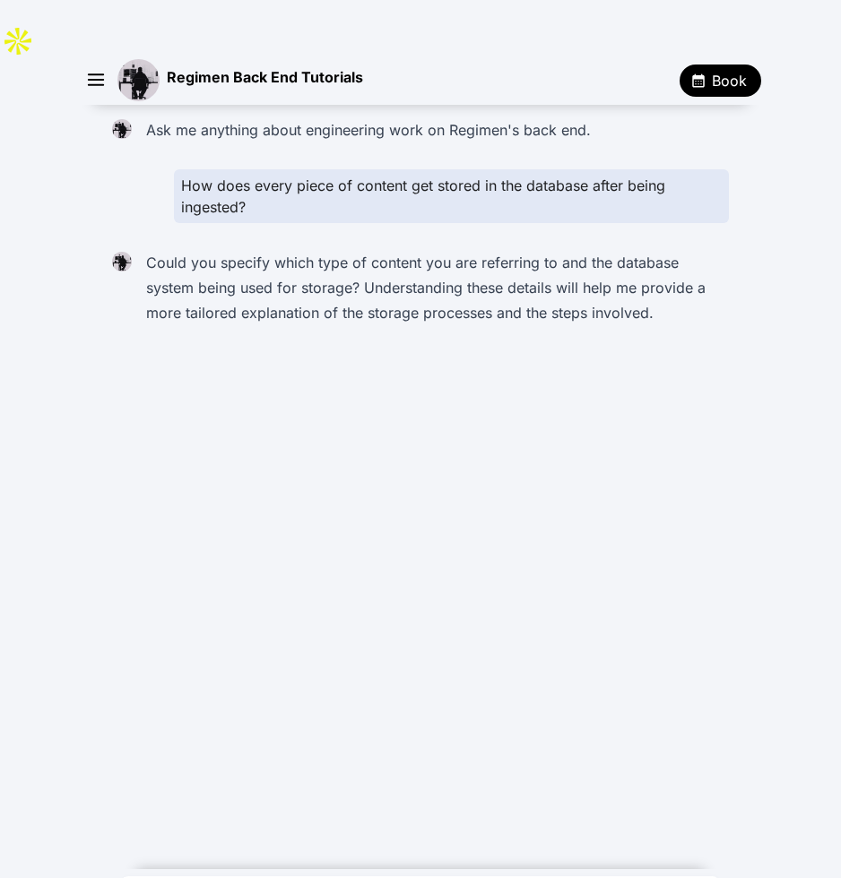
type textarea "**********"
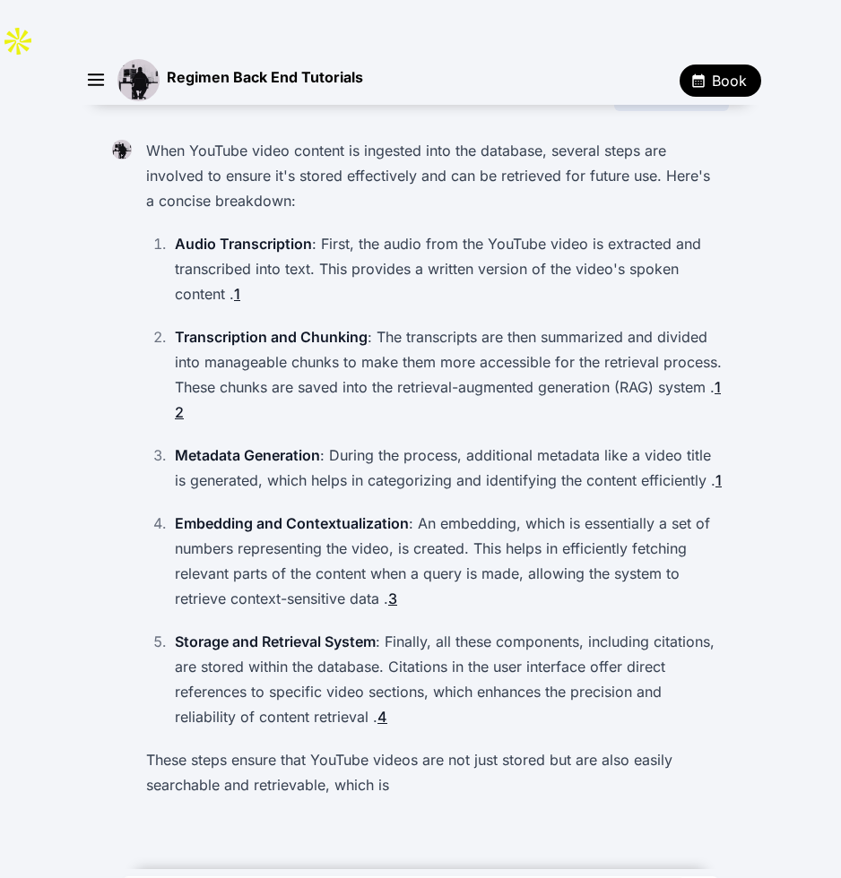
scroll to position [298, 0]
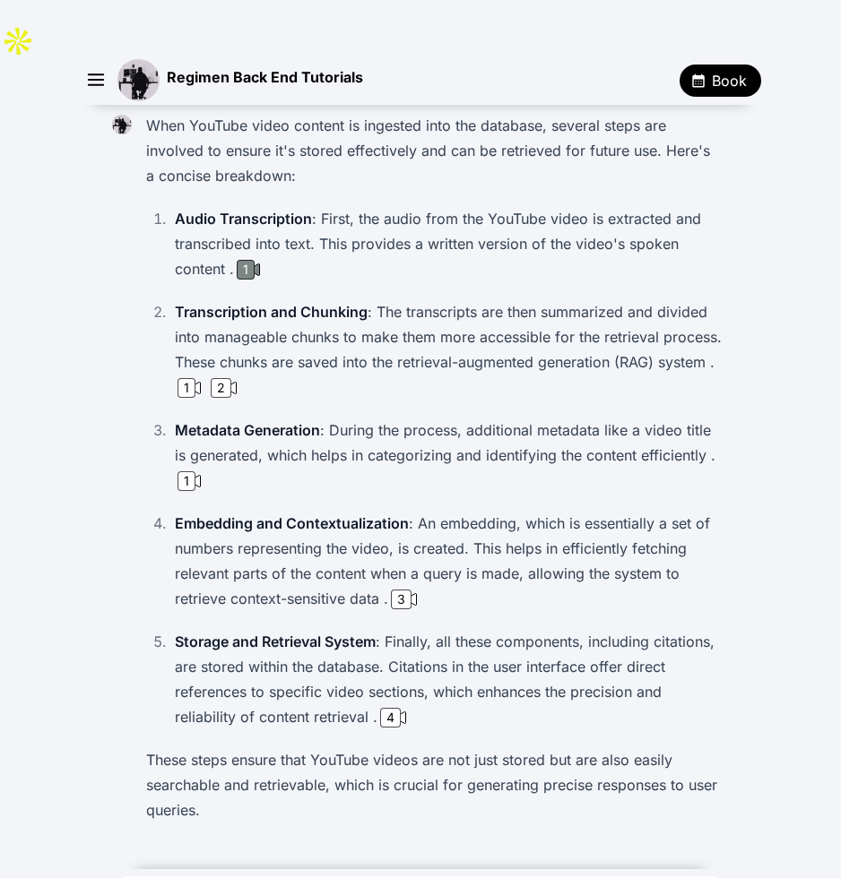
click at [247, 260] on div "1" at bounding box center [246, 270] width 18 height 20
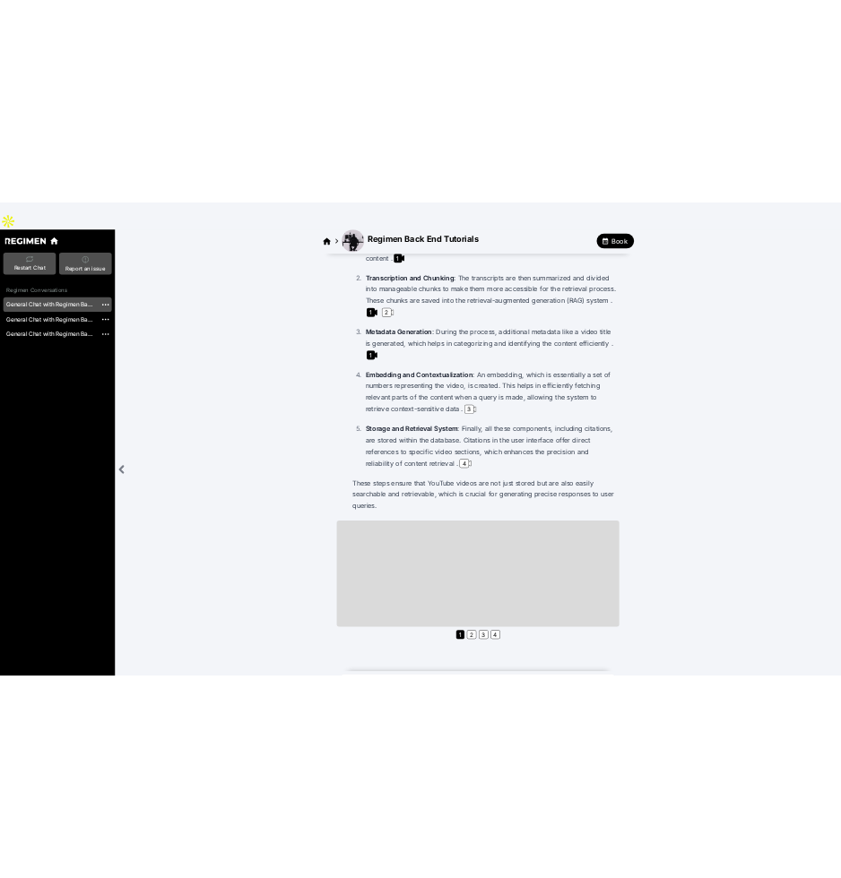
scroll to position [545, 0]
